Goal: Find contact information: Find contact information

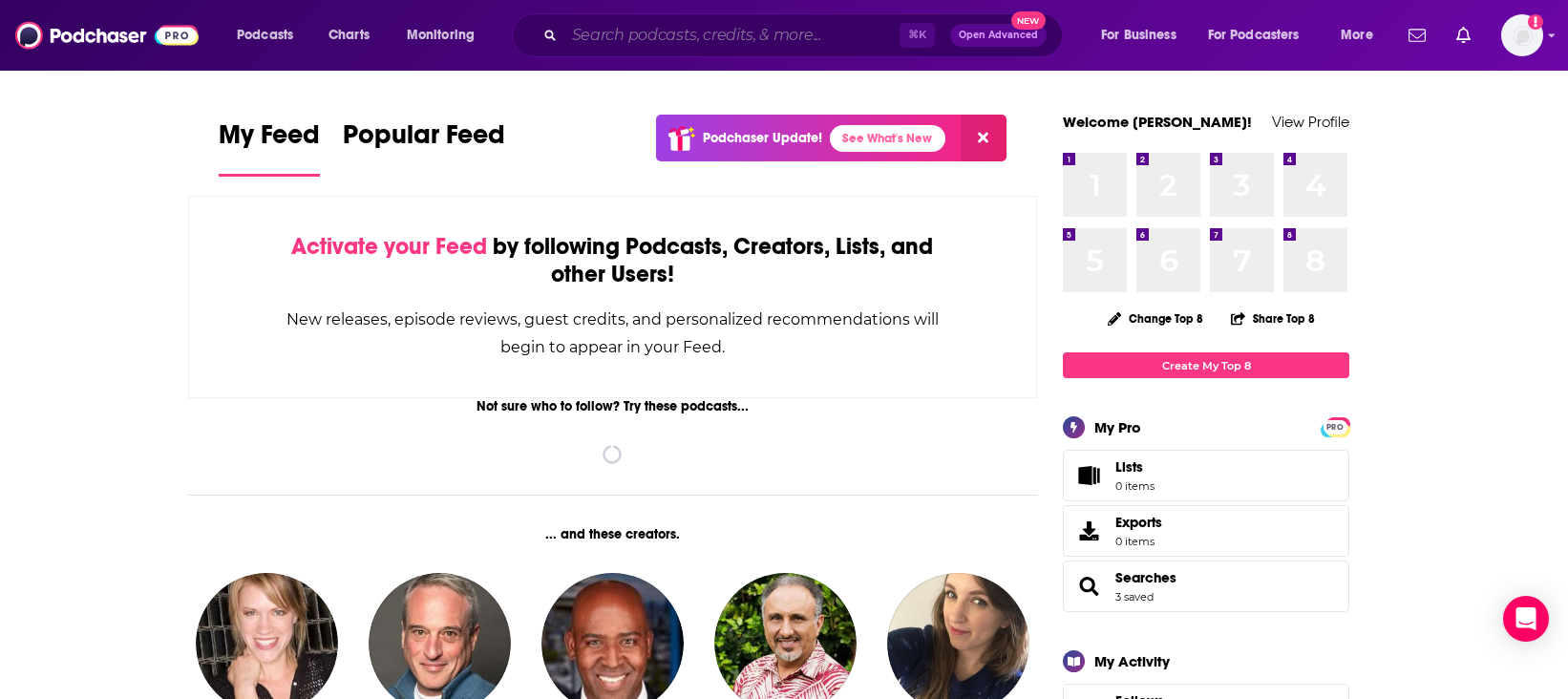
click at [661, 31] on input "Search podcasts, credits, & more..." at bounding box center [731, 35] width 335 height 30
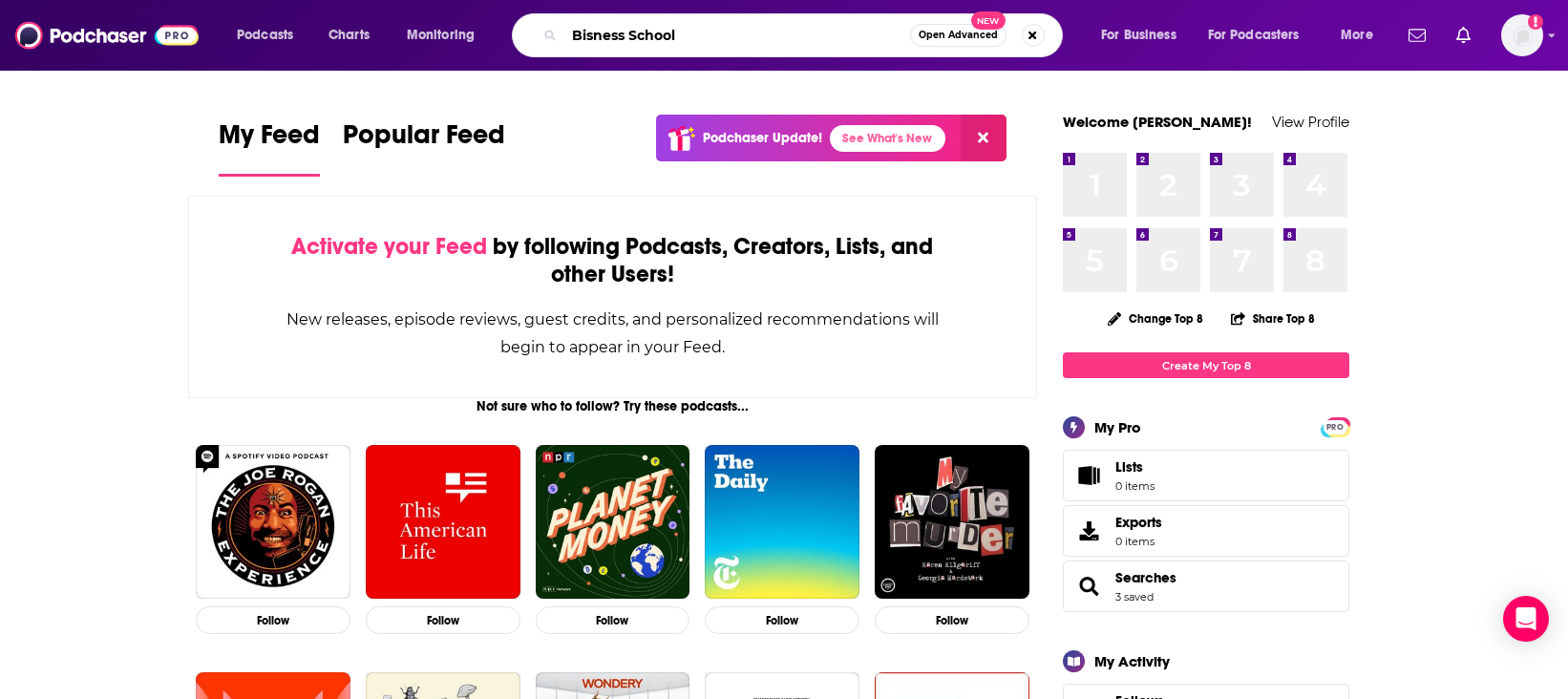
type input "Bisness School"
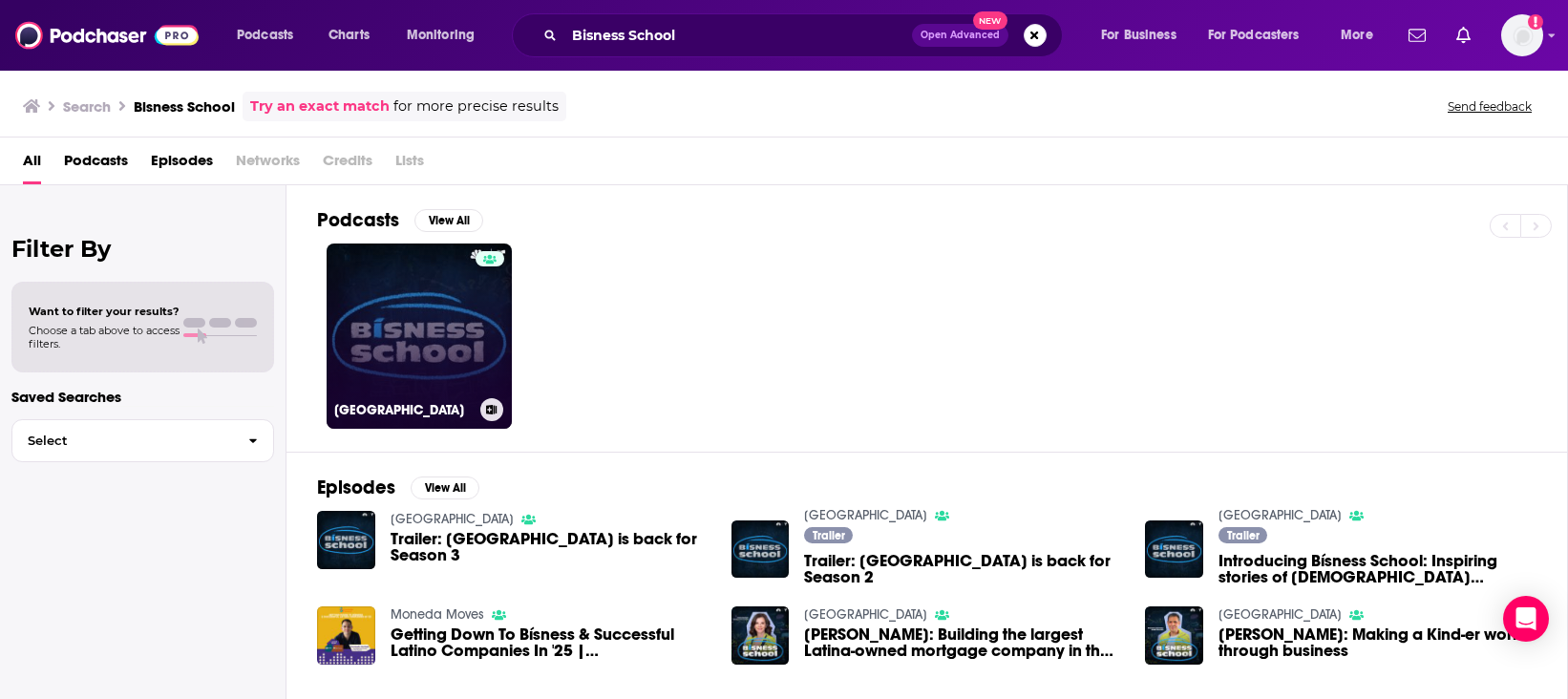
click at [470, 381] on link "[GEOGRAPHIC_DATA]" at bounding box center [419, 336] width 186 height 185
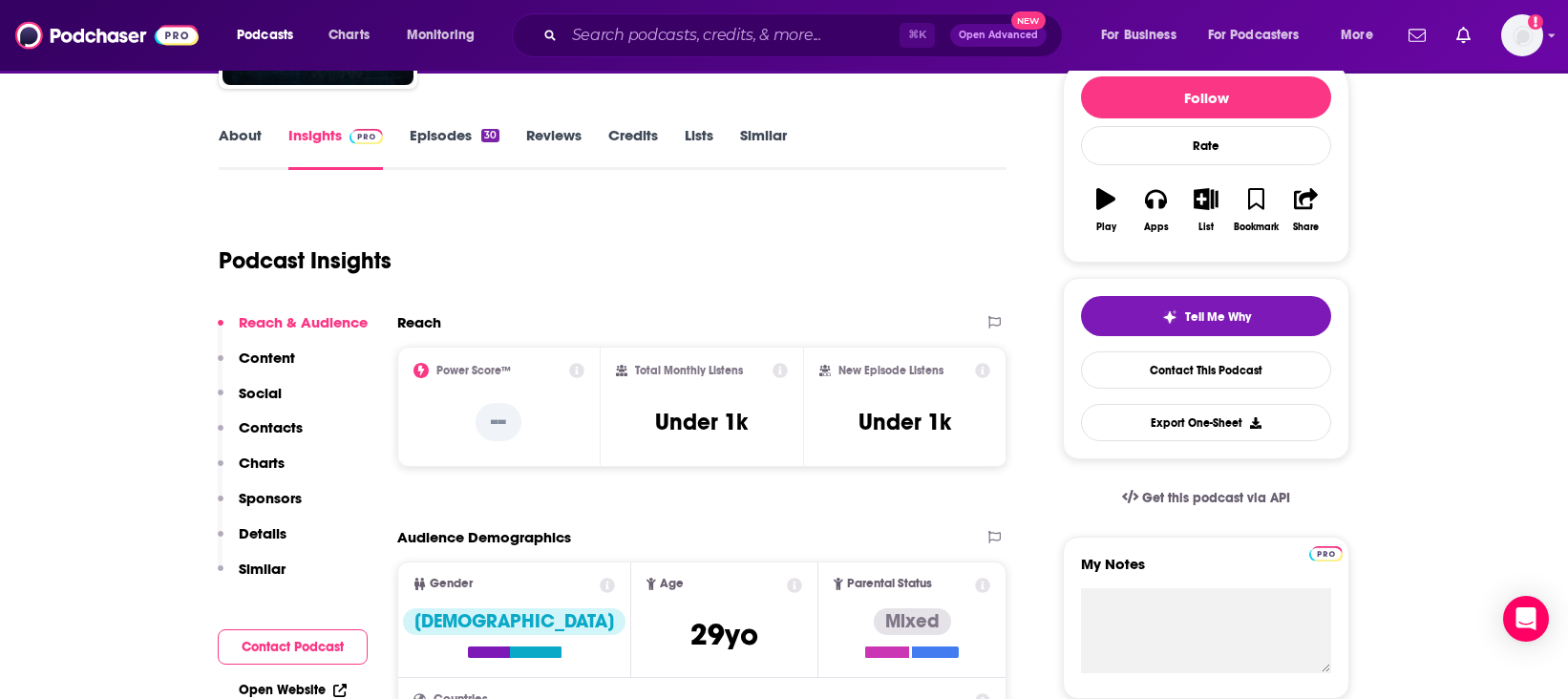
scroll to position [283, 0]
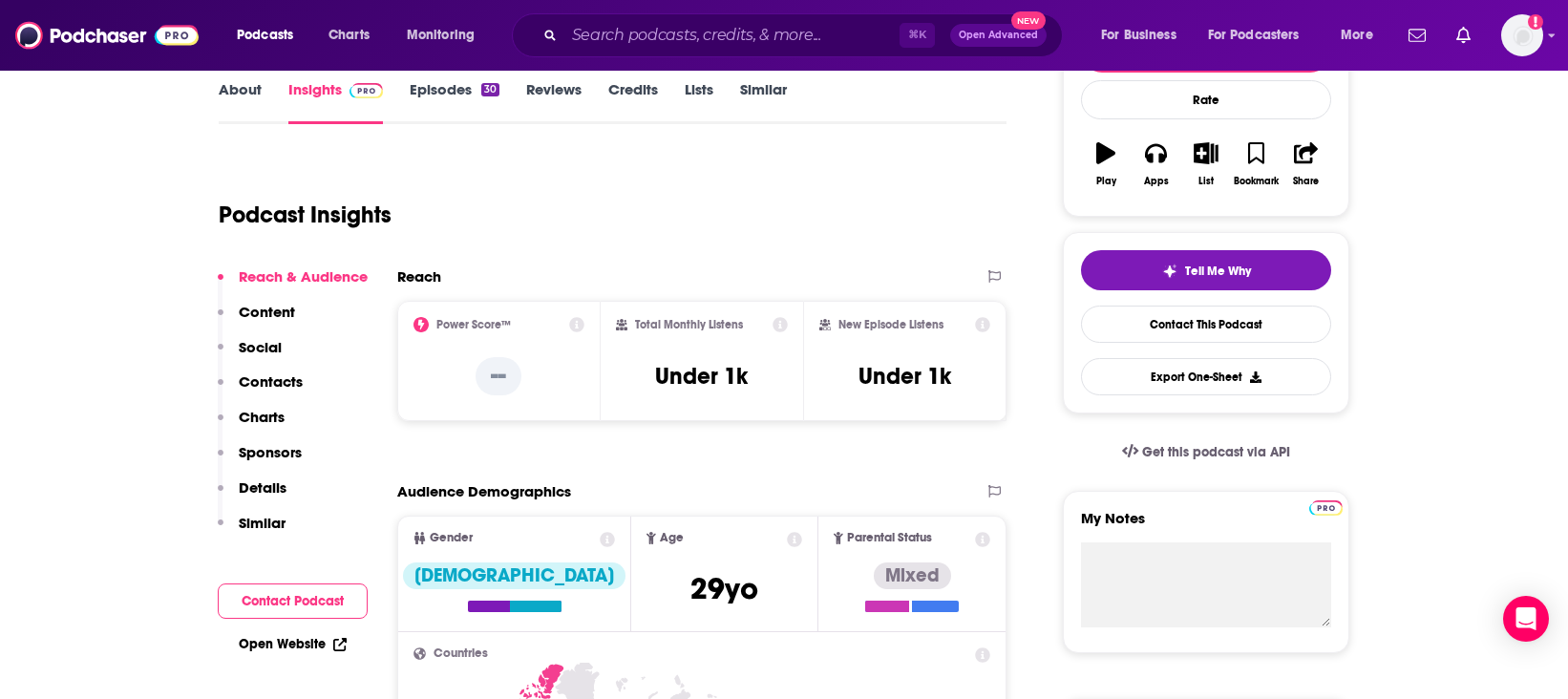
click at [1160, 345] on div "Tell Me Why Contact This Podcast Export One-Sheet" at bounding box center [1206, 322] width 250 height 145
click at [1155, 317] on link "Contact This Podcast" at bounding box center [1206, 324] width 250 height 37
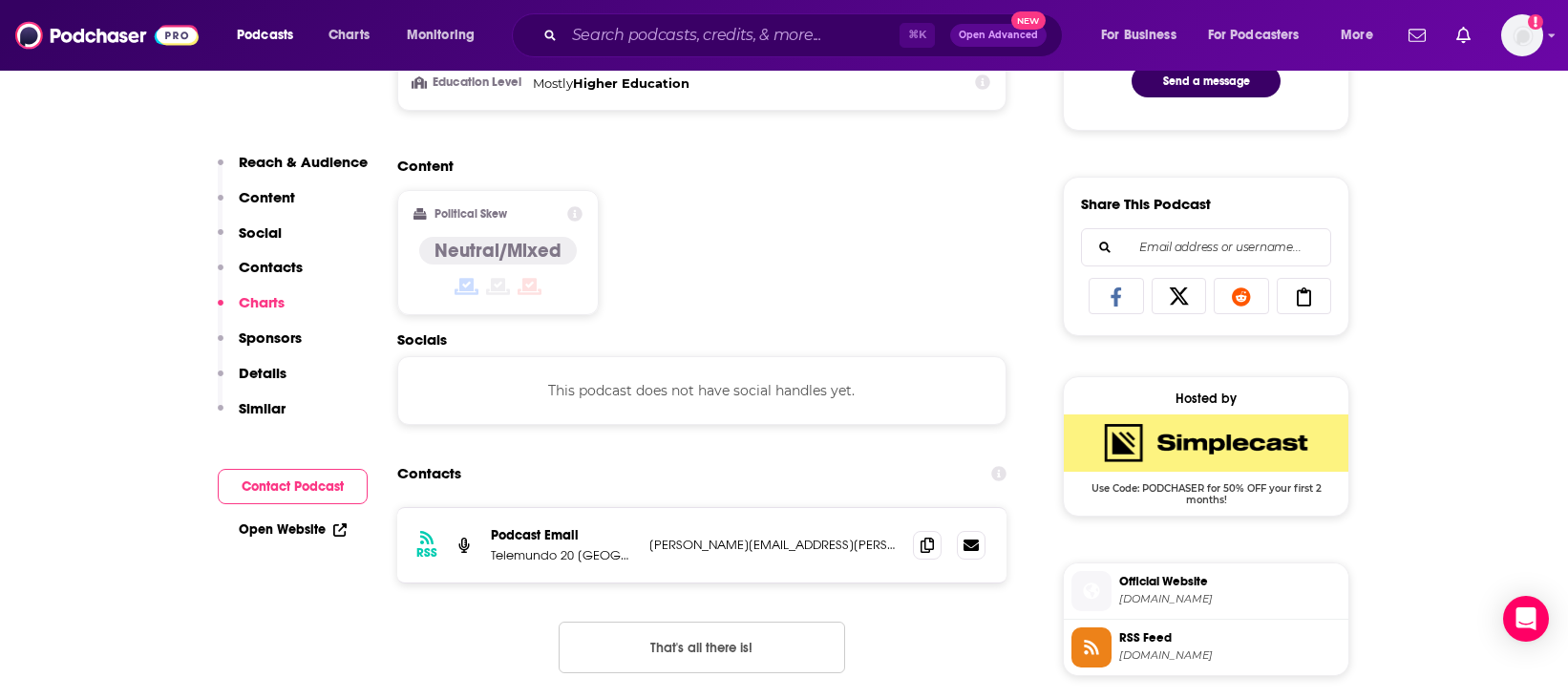
scroll to position [1154, 0]
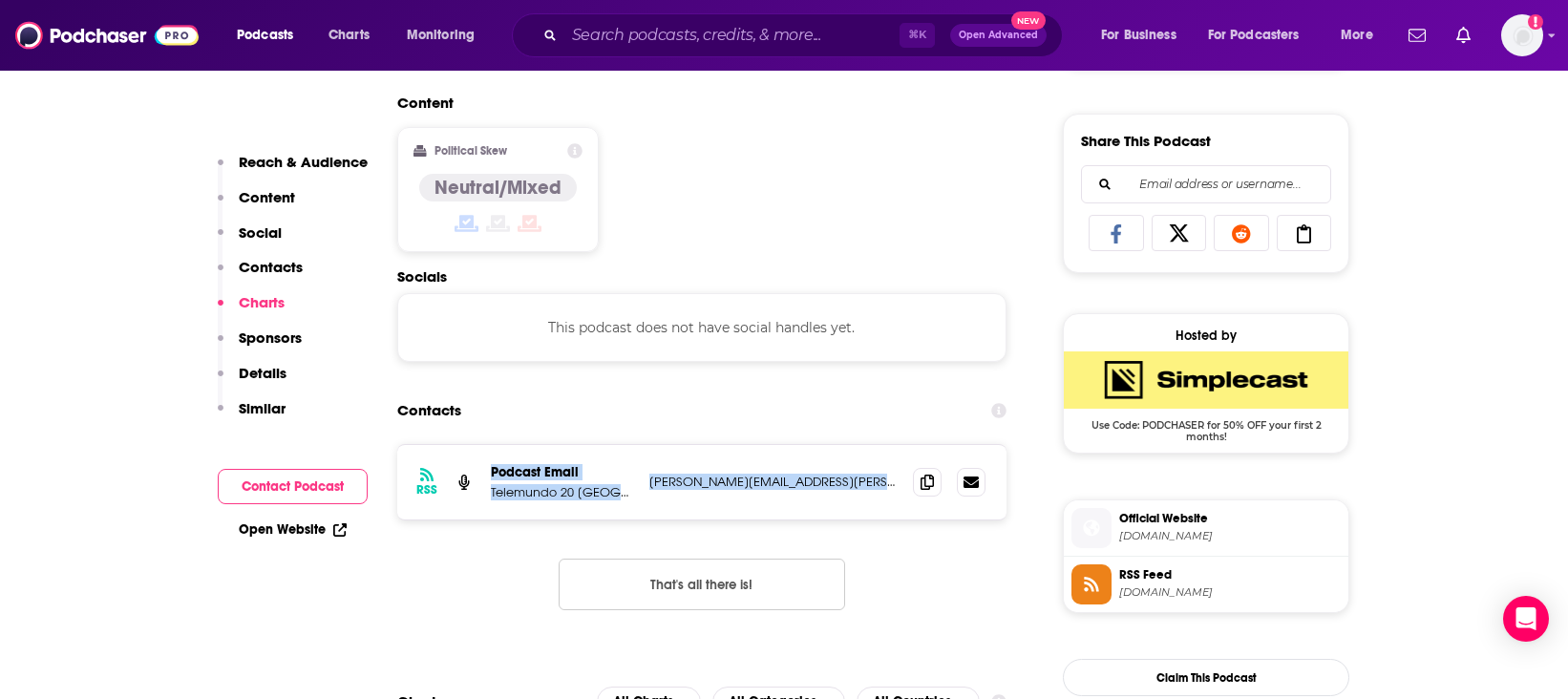
drag, startPoint x: 1038, startPoint y: 476, endPoint x: 451, endPoint y: 466, distance: 587.1
copy div "Podcast Email Telemundo 20 San Diego [EMAIL_ADDRESS][DOMAIN_NAME] [PERSON_NAME]…"
